Goal: Navigation & Orientation: Find specific page/section

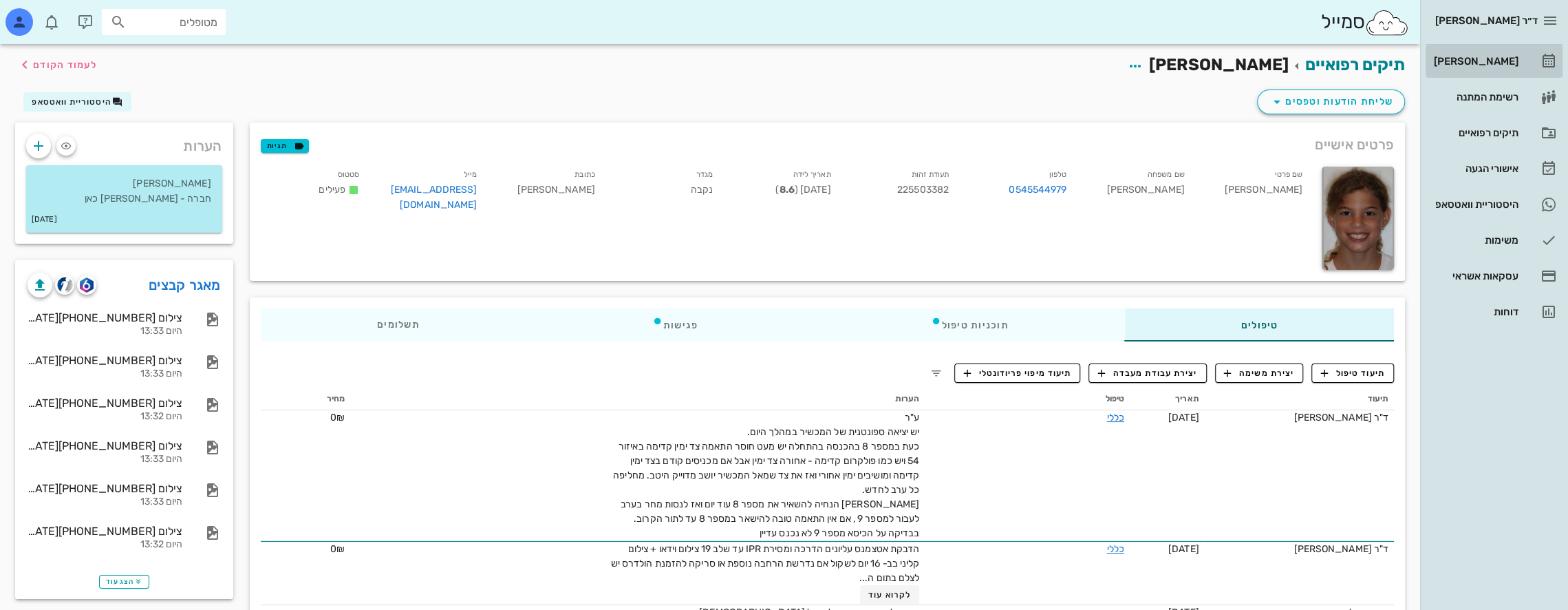
click at [1495, 56] on div "[PERSON_NAME]" at bounding box center [1474, 61] width 87 height 11
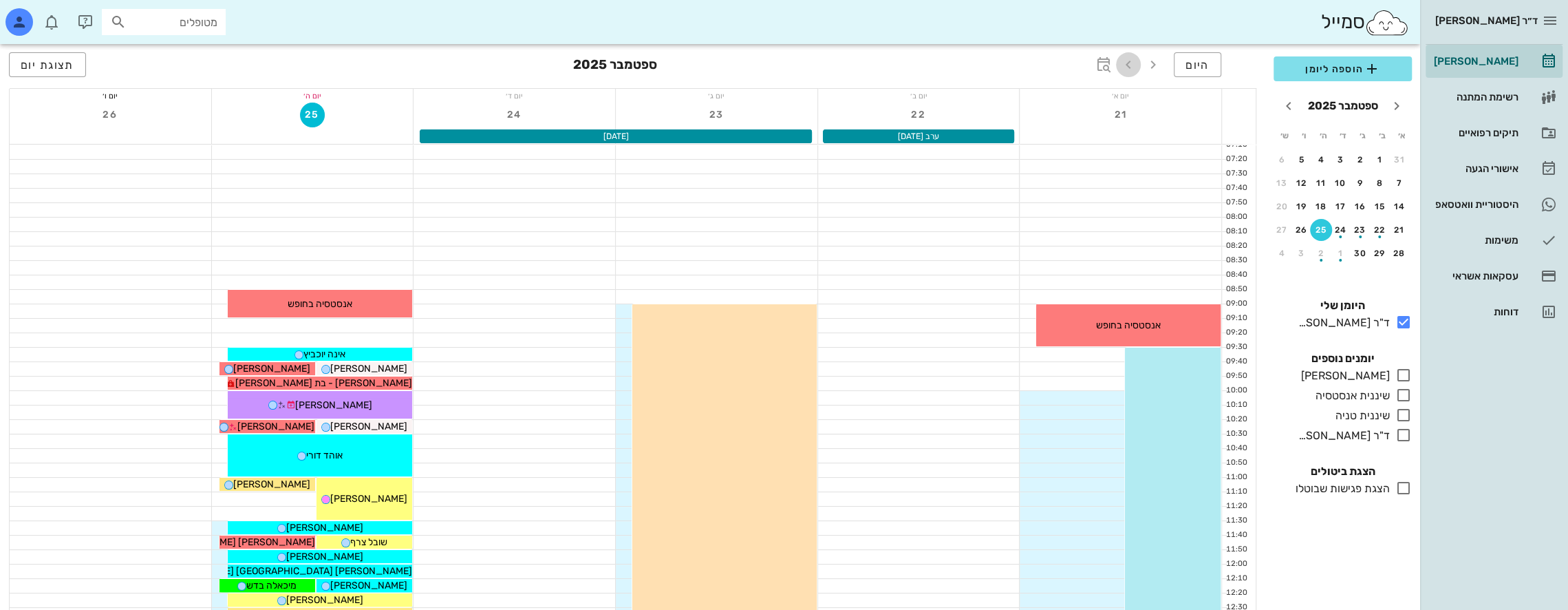
click at [1130, 66] on icon "button" at bounding box center [1129, 65] width 17 height 17
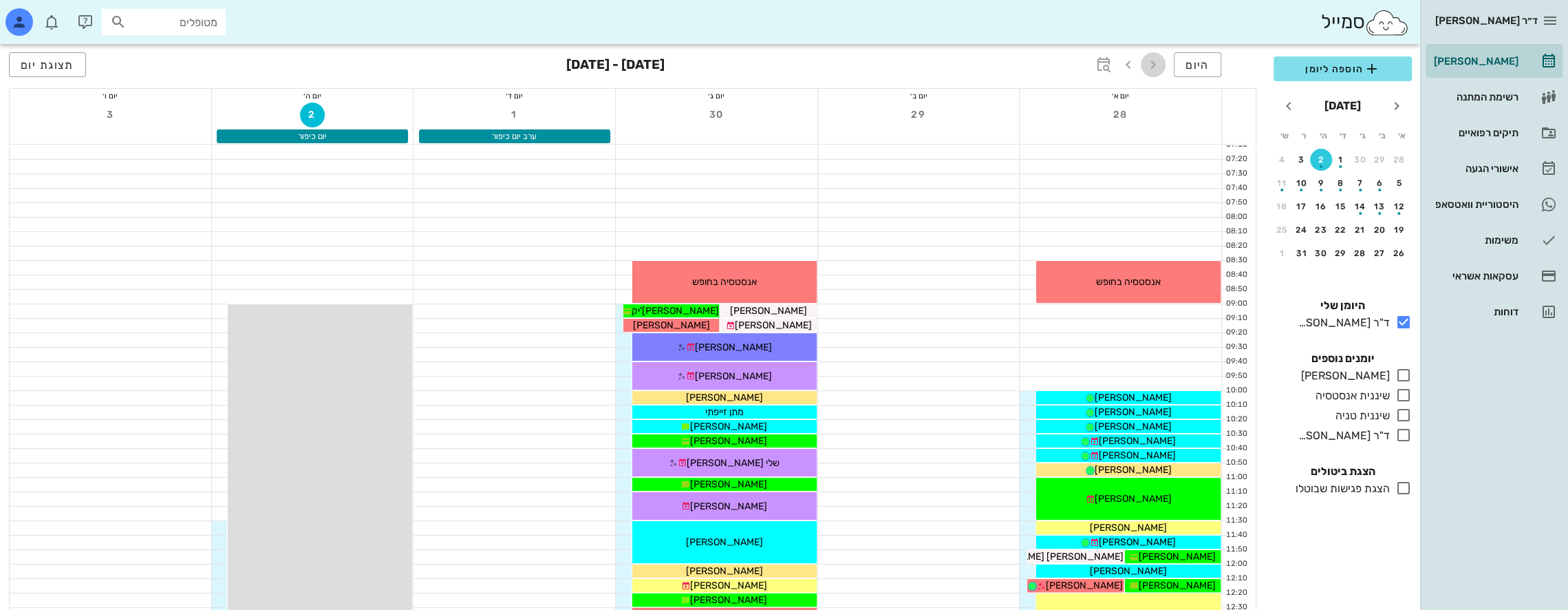
click at [1156, 61] on icon "button" at bounding box center [1154, 65] width 17 height 17
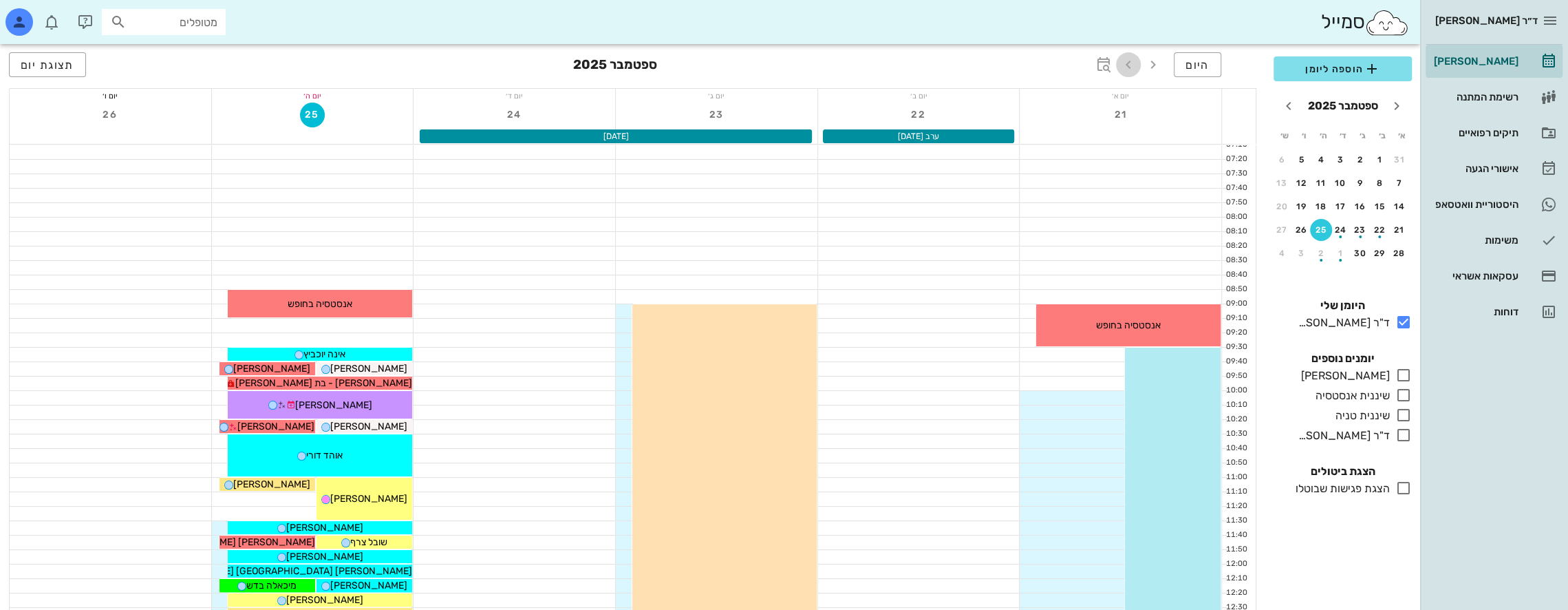
click at [1131, 61] on icon "button" at bounding box center [1129, 65] width 17 height 17
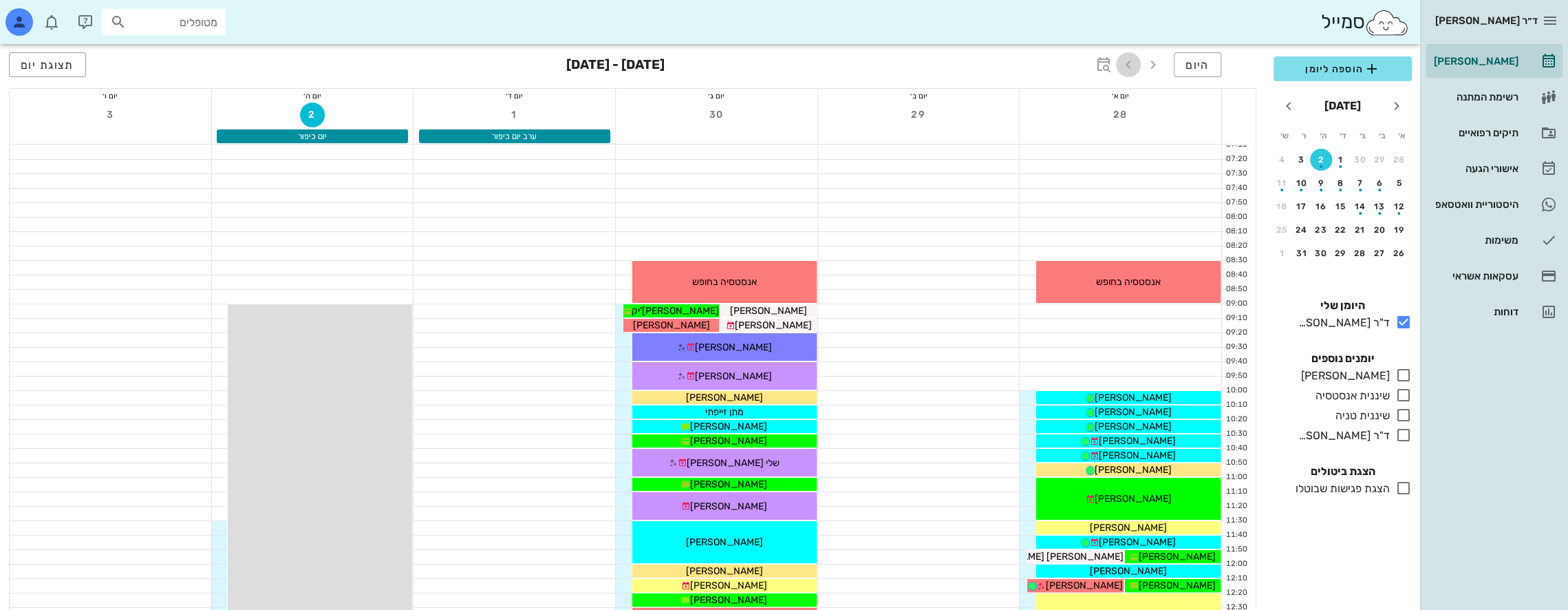
click at [1131, 65] on icon "button" at bounding box center [1129, 65] width 17 height 17
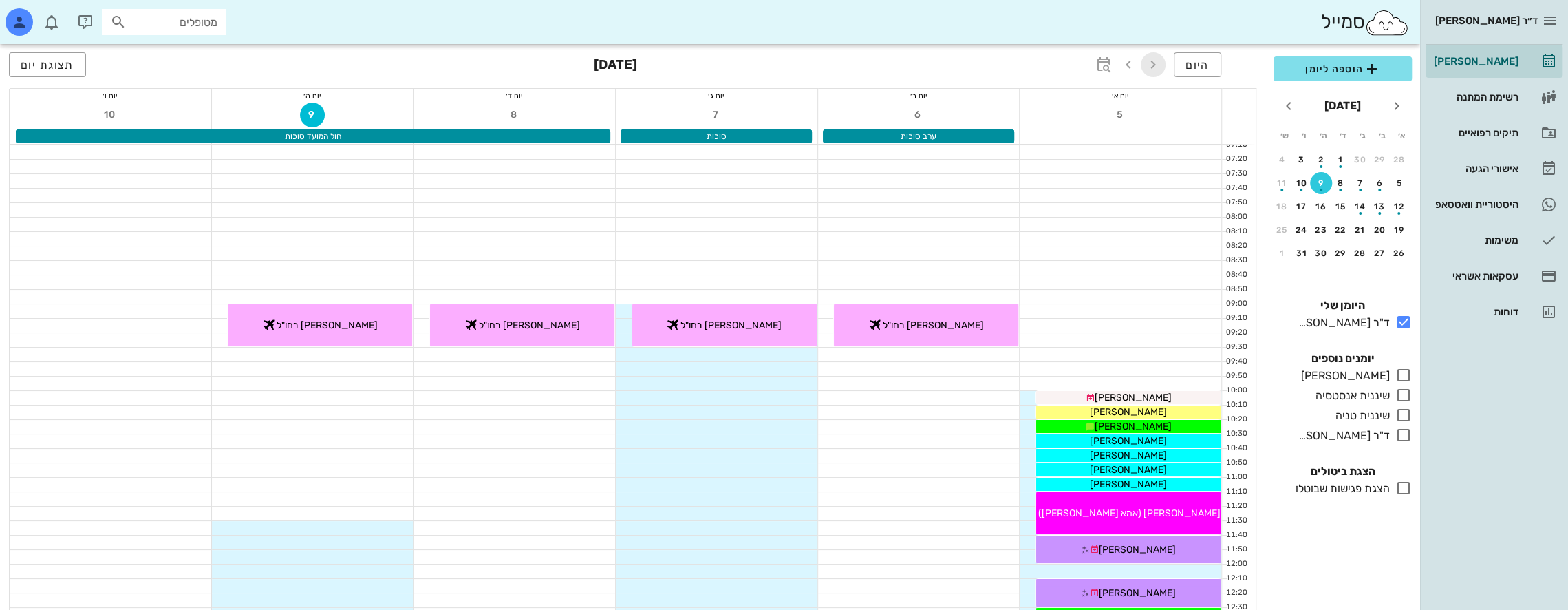
click at [1154, 59] on icon "button" at bounding box center [1154, 65] width 17 height 17
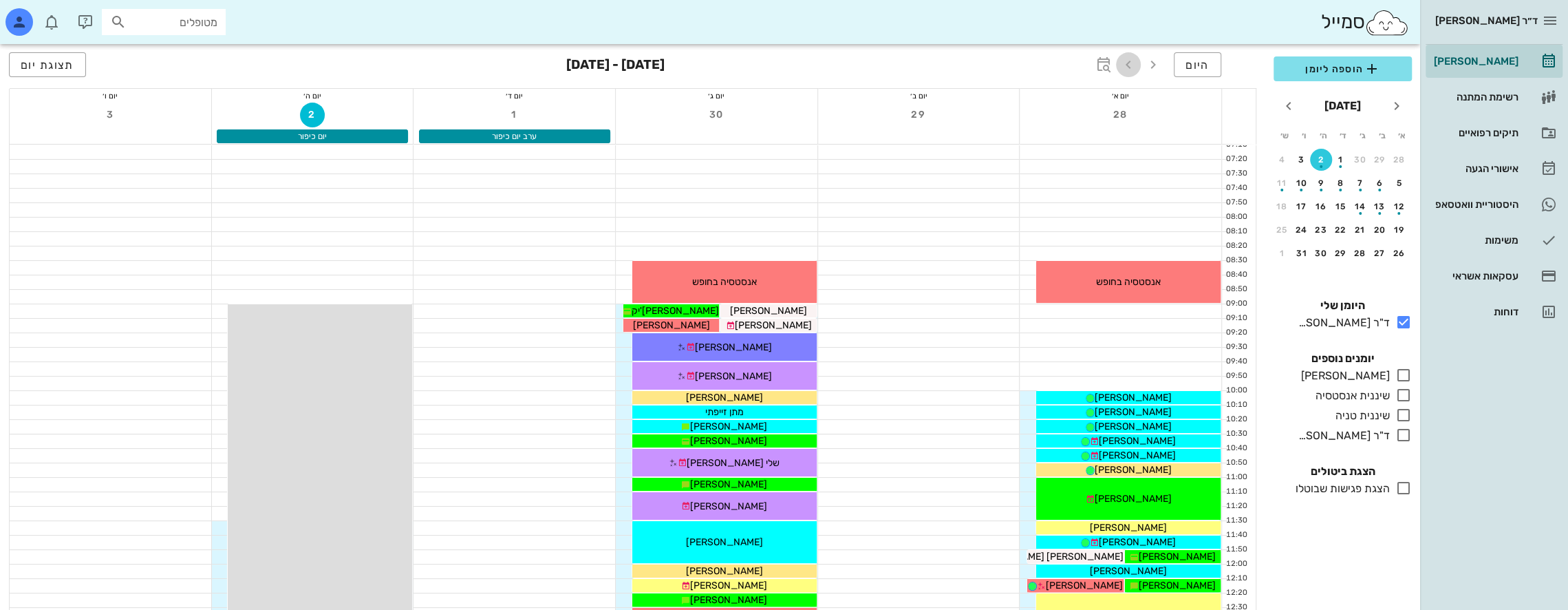
click at [1128, 66] on icon "button" at bounding box center [1129, 65] width 17 height 17
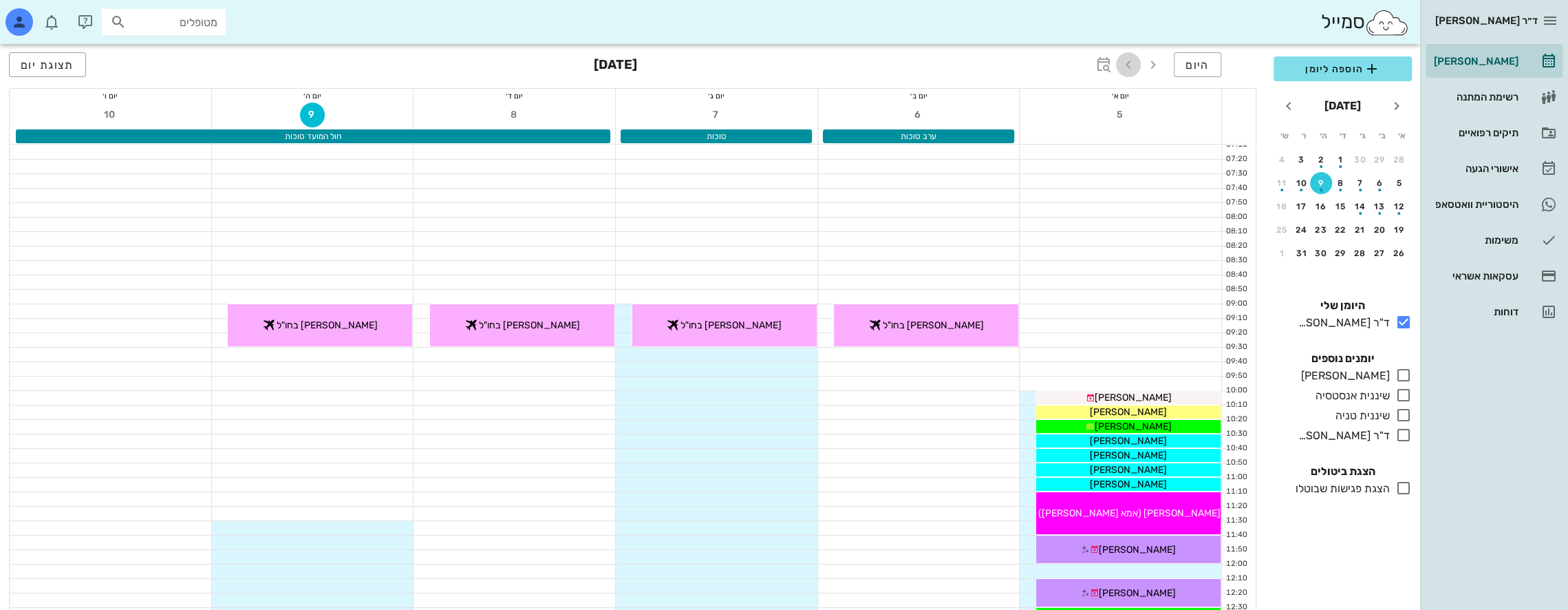
click at [1128, 66] on icon "button" at bounding box center [1129, 65] width 17 height 17
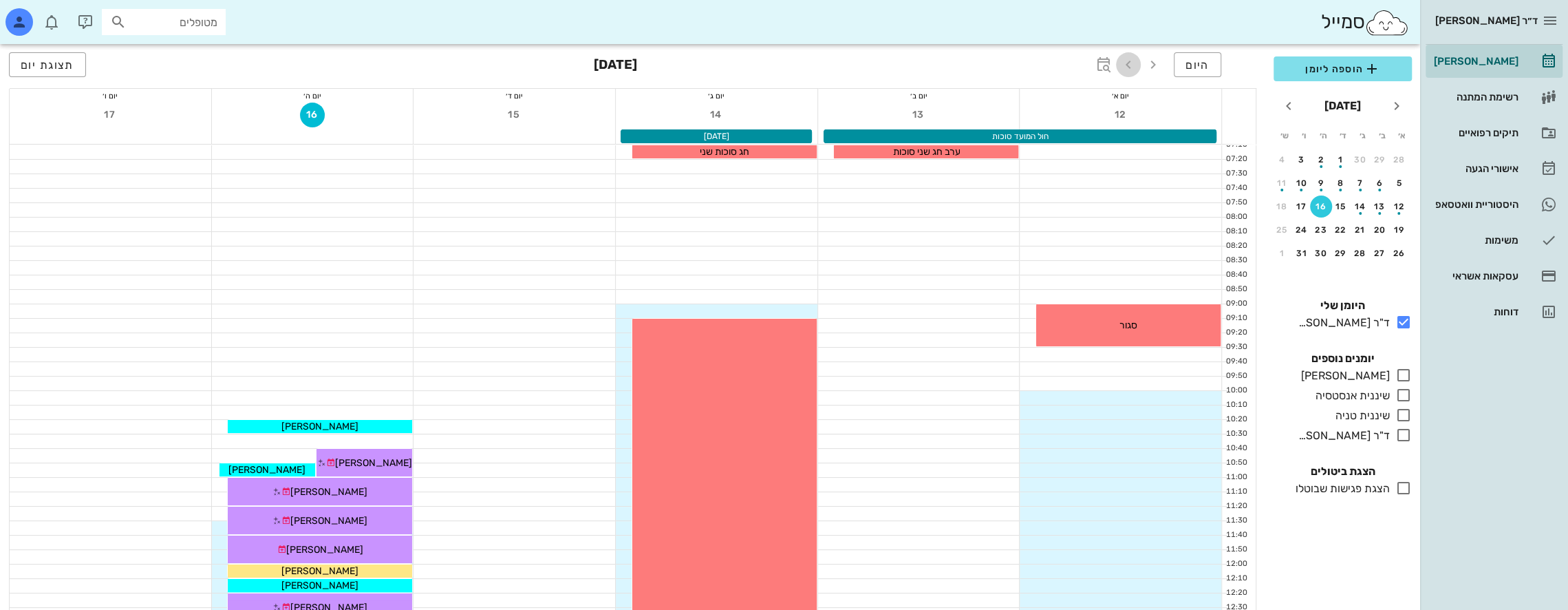
click at [1128, 66] on icon "button" at bounding box center [1129, 65] width 17 height 17
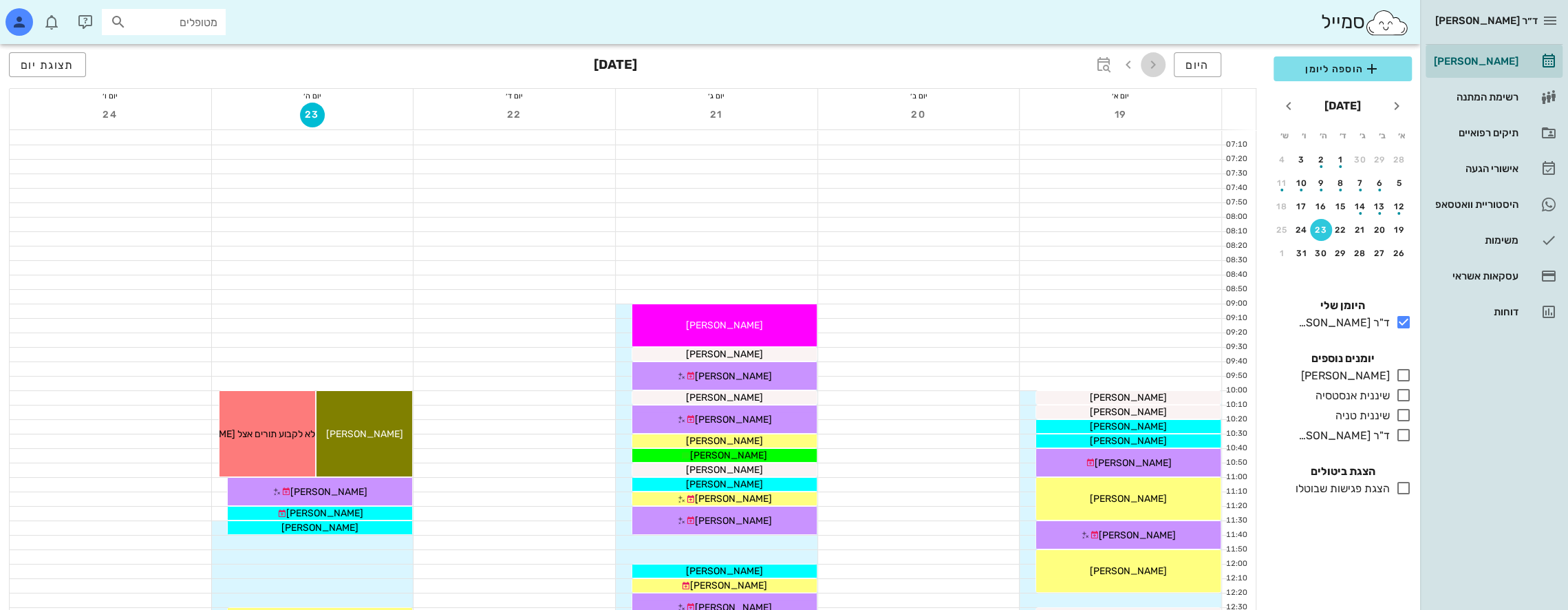
click at [1152, 63] on icon "button" at bounding box center [1154, 65] width 17 height 17
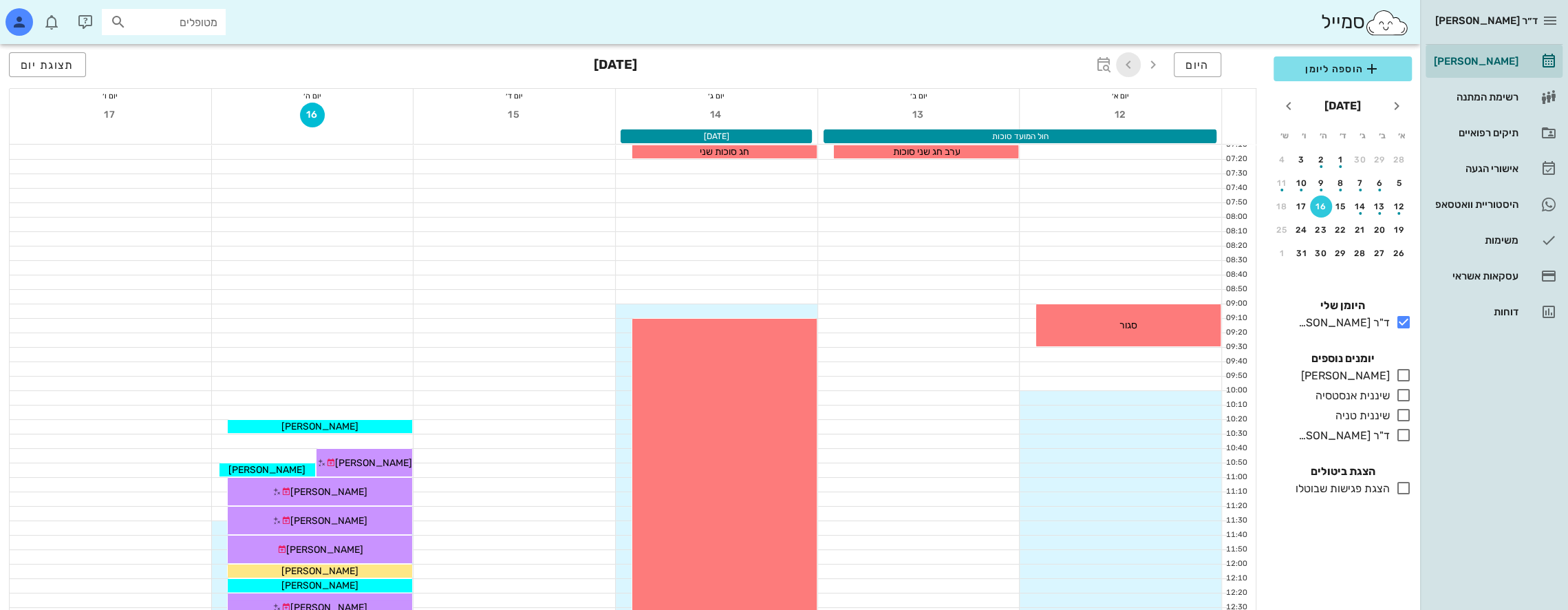
click at [1130, 67] on icon "button" at bounding box center [1129, 65] width 17 height 17
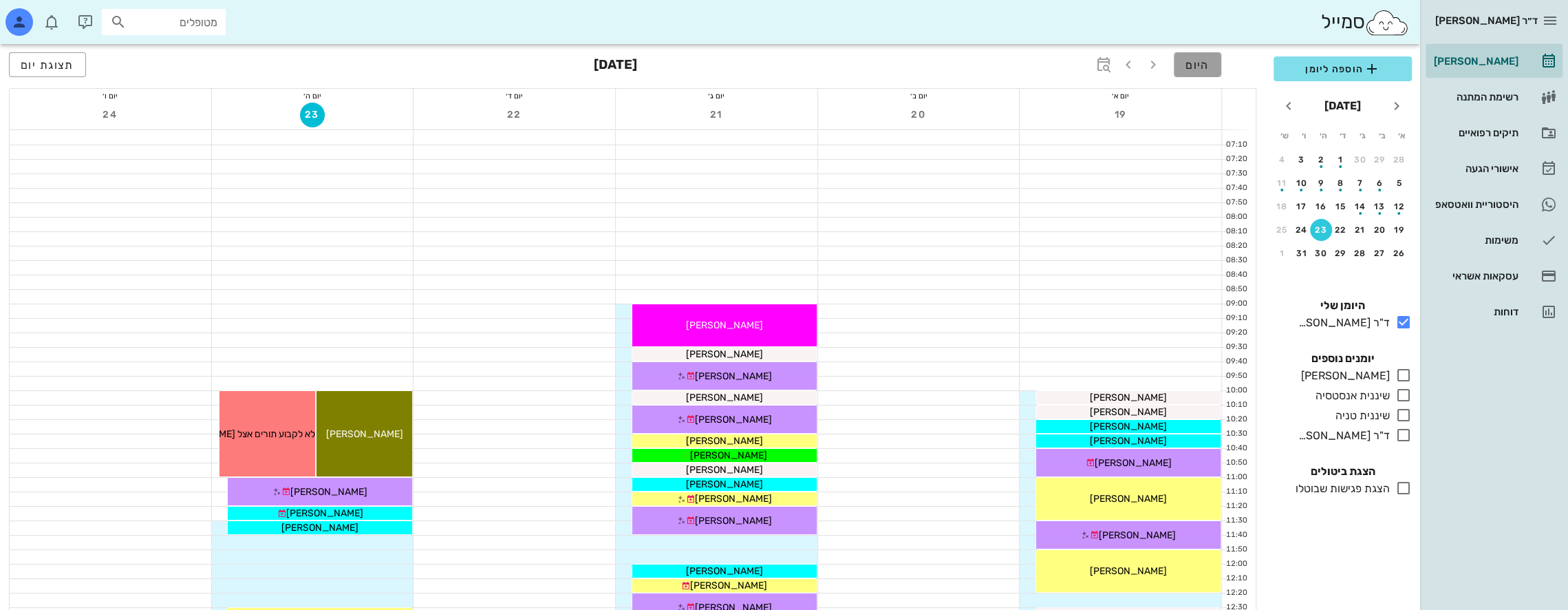
click at [1196, 64] on span "היום" at bounding box center [1198, 65] width 24 height 13
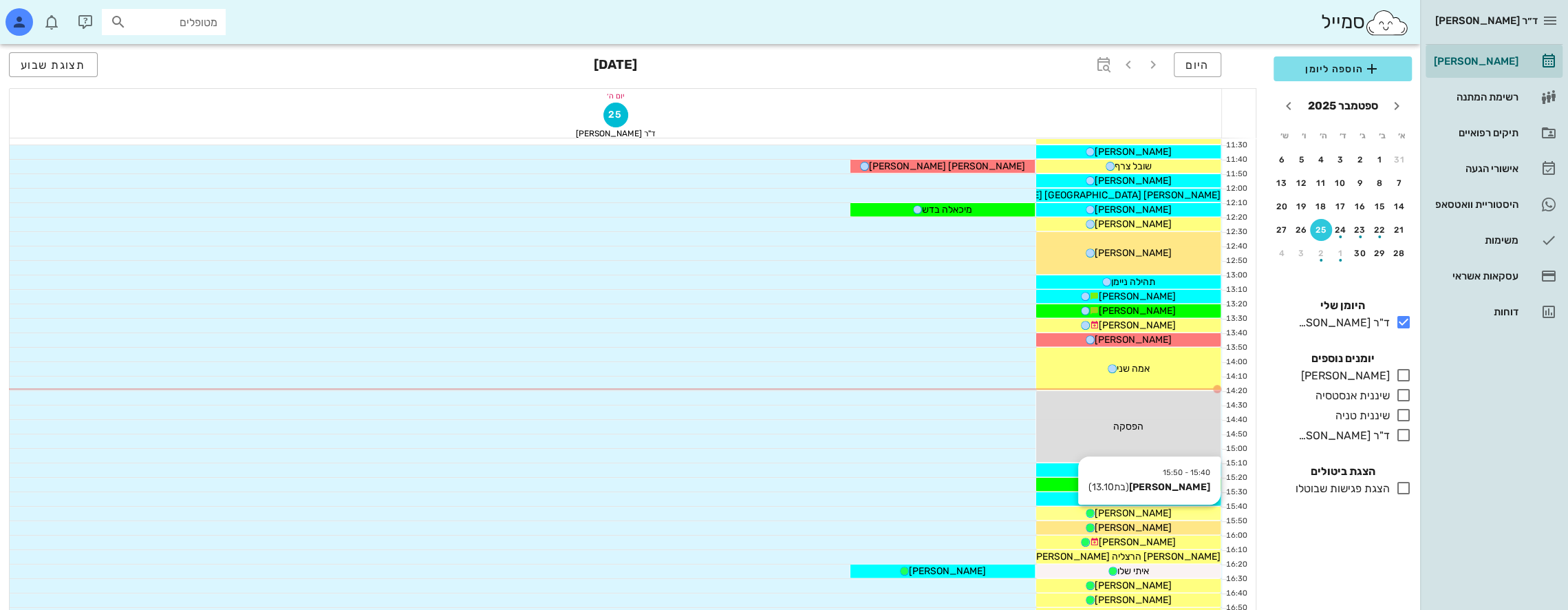
scroll to position [481, 0]
